Goal: Task Accomplishment & Management: Manage account settings

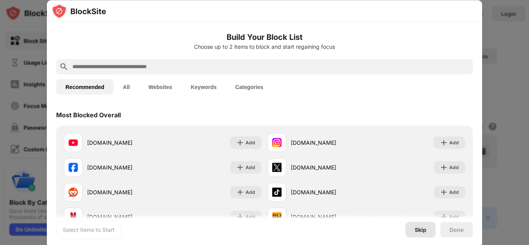
click at [421, 227] on div "Skip" at bounding box center [421, 230] width 12 height 6
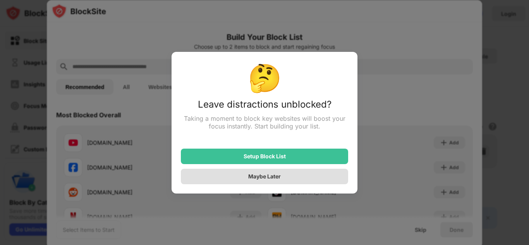
click at [284, 174] on div "Maybe Later" at bounding box center [264, 177] width 167 height 16
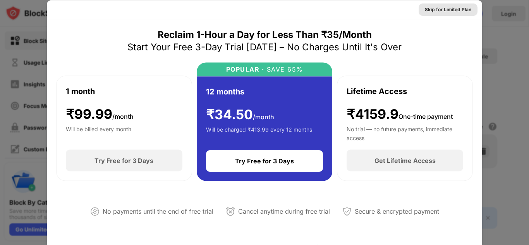
click at [449, 6] on div "Skip for Limited Plan" at bounding box center [448, 9] width 47 height 8
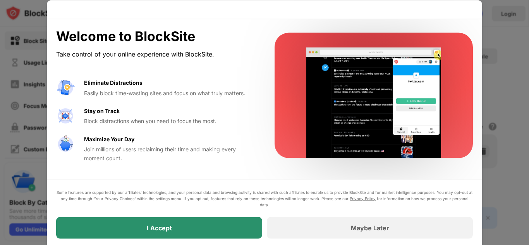
click at [252, 231] on div "I Accept" at bounding box center [159, 228] width 206 height 22
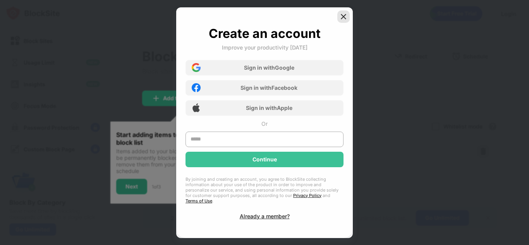
click at [340, 21] on img at bounding box center [344, 17] width 8 height 8
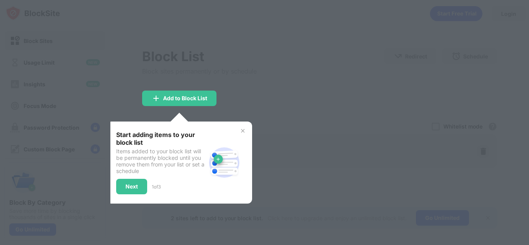
click at [242, 131] on img at bounding box center [243, 131] width 6 height 6
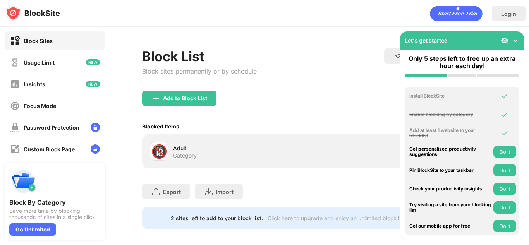
click at [377, 52] on div "Block List Block sites permanently or by schedule Redirect Choose a site to be …" at bounding box center [319, 69] width 355 height 42
click at [514, 43] on img at bounding box center [516, 41] width 8 height 8
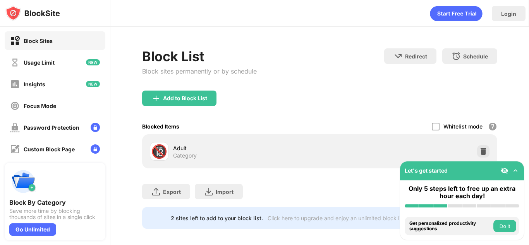
click at [479, 90] on div "Block List Block sites permanently or by schedule Redirect Choose a site to be …" at bounding box center [319, 69] width 355 height 42
click at [502, 228] on button "Do it" at bounding box center [505, 226] width 23 height 12
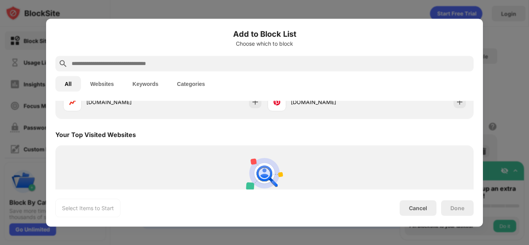
scroll to position [270, 0]
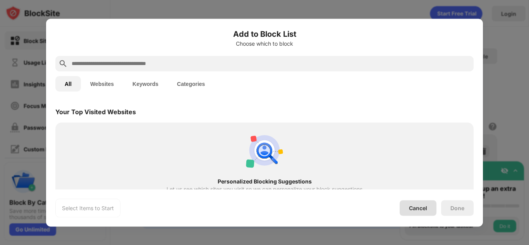
click at [422, 210] on div "Cancel" at bounding box center [418, 208] width 18 height 7
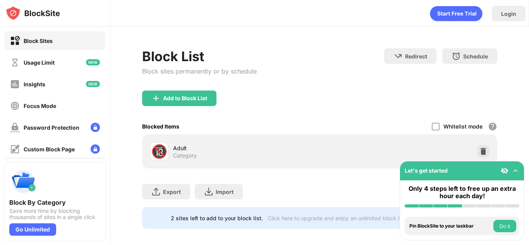
click at [499, 224] on button "Do it" at bounding box center [505, 226] width 23 height 12
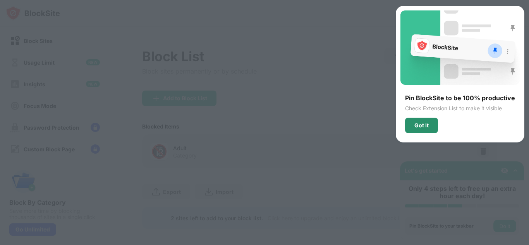
click at [424, 124] on div "Got It" at bounding box center [422, 125] width 14 height 6
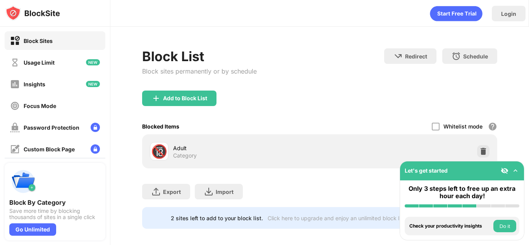
click at [511, 226] on button "Do it" at bounding box center [505, 226] width 23 height 12
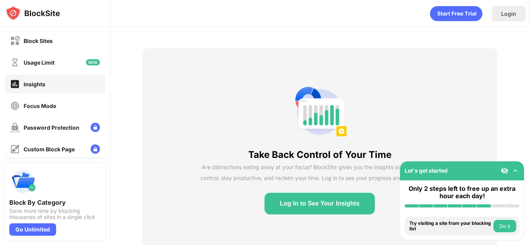
click at [501, 226] on button "Do it" at bounding box center [505, 226] width 23 height 12
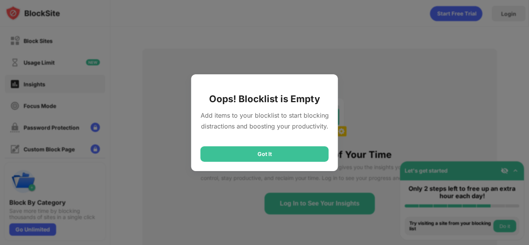
click at [287, 153] on div "Got It" at bounding box center [265, 155] width 128 height 16
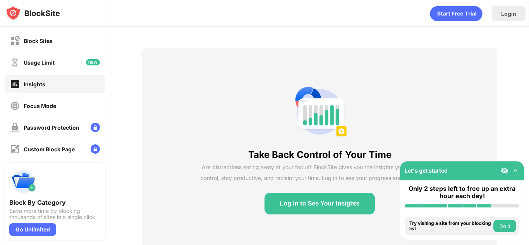
click at [502, 221] on button "Do it" at bounding box center [505, 226] width 23 height 12
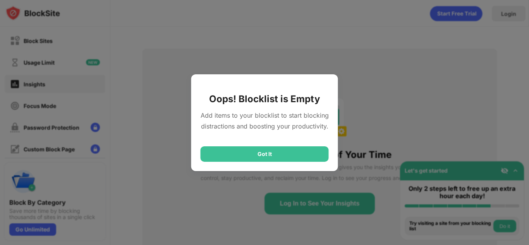
click at [323, 149] on div "Got It" at bounding box center [265, 155] width 128 height 16
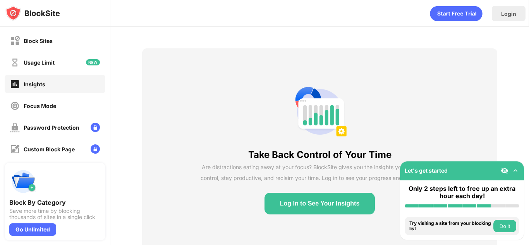
scroll to position [27, 0]
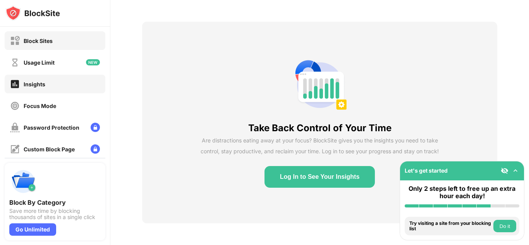
click at [88, 45] on div "Block Sites" at bounding box center [55, 40] width 101 height 19
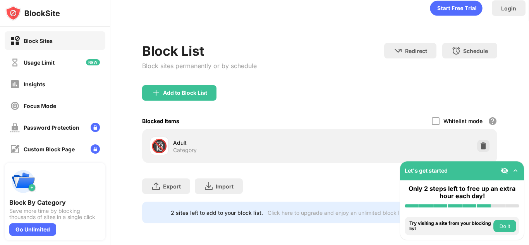
click at [516, 165] on div "Let's get started" at bounding box center [462, 171] width 124 height 19
click at [515, 170] on img at bounding box center [516, 171] width 8 height 8
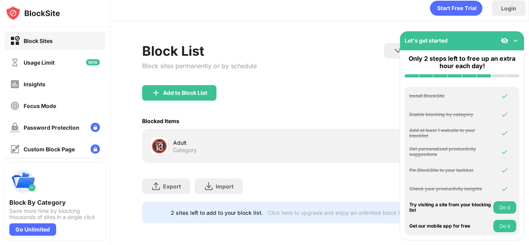
click at [506, 210] on button "Do it" at bounding box center [505, 208] width 23 height 12
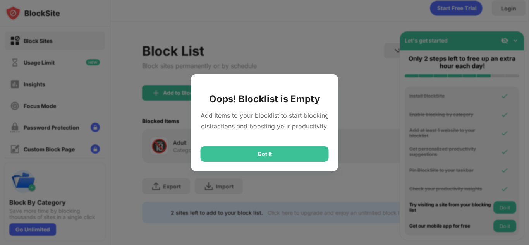
click at [304, 149] on div "Got It" at bounding box center [265, 155] width 128 height 16
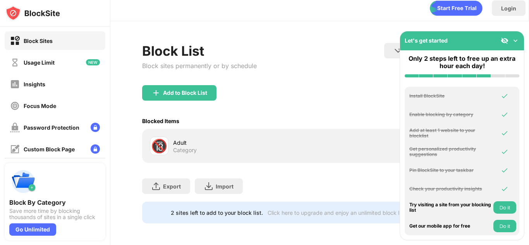
click at [506, 39] on img at bounding box center [505, 41] width 8 height 8
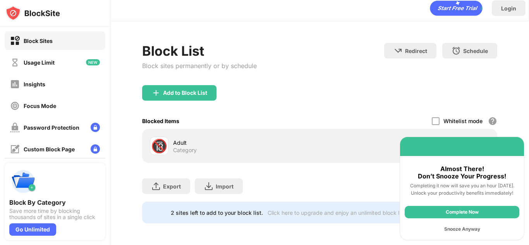
click at [440, 212] on div "Complete Now" at bounding box center [462, 212] width 115 height 12
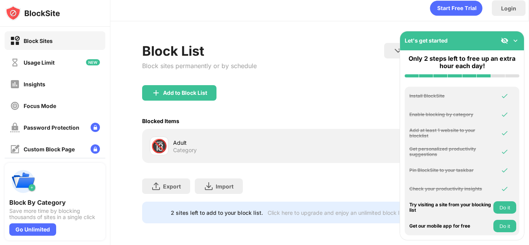
click at [504, 42] on img at bounding box center [505, 41] width 8 height 8
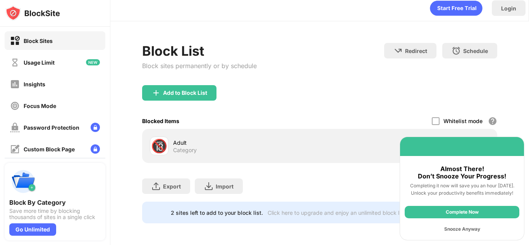
click at [452, 228] on div "Snooze Anyway" at bounding box center [462, 229] width 115 height 12
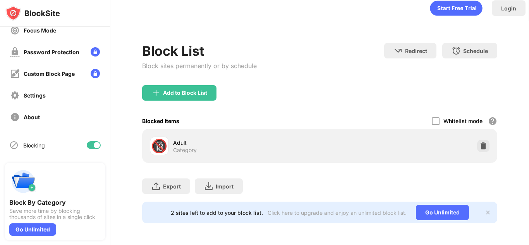
scroll to position [77, 0]
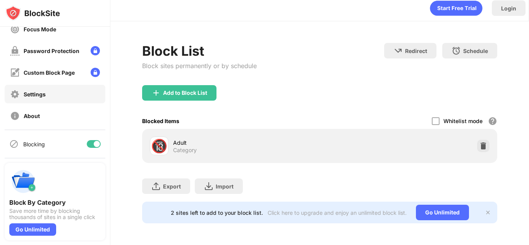
click at [40, 99] on div "Settings" at bounding box center [55, 94] width 101 height 19
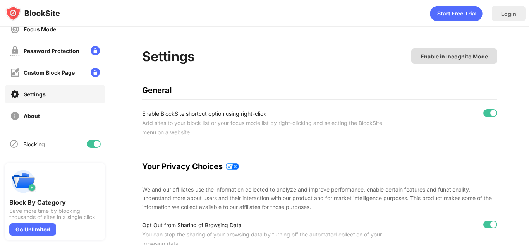
click at [435, 61] on div "Enable in Incognito Mode" at bounding box center [455, 56] width 86 height 16
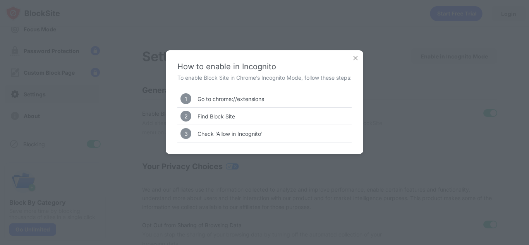
click at [357, 58] on img at bounding box center [356, 58] width 8 height 8
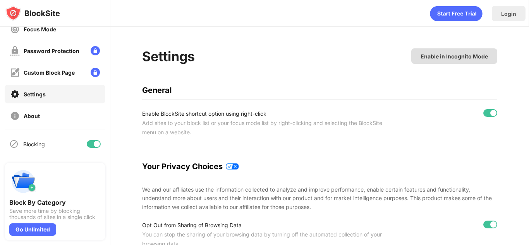
click at [425, 55] on div "Enable in Incognito Mode" at bounding box center [454, 56] width 67 height 7
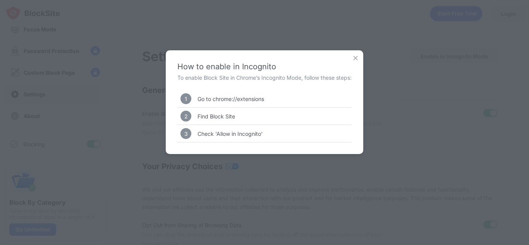
click at [359, 58] on img at bounding box center [356, 58] width 8 height 8
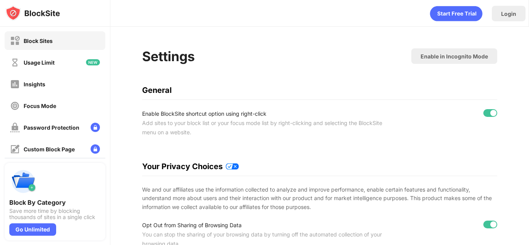
click at [82, 45] on div "Block Sites" at bounding box center [55, 40] width 101 height 19
